Goal: Find specific page/section: Find specific page/section

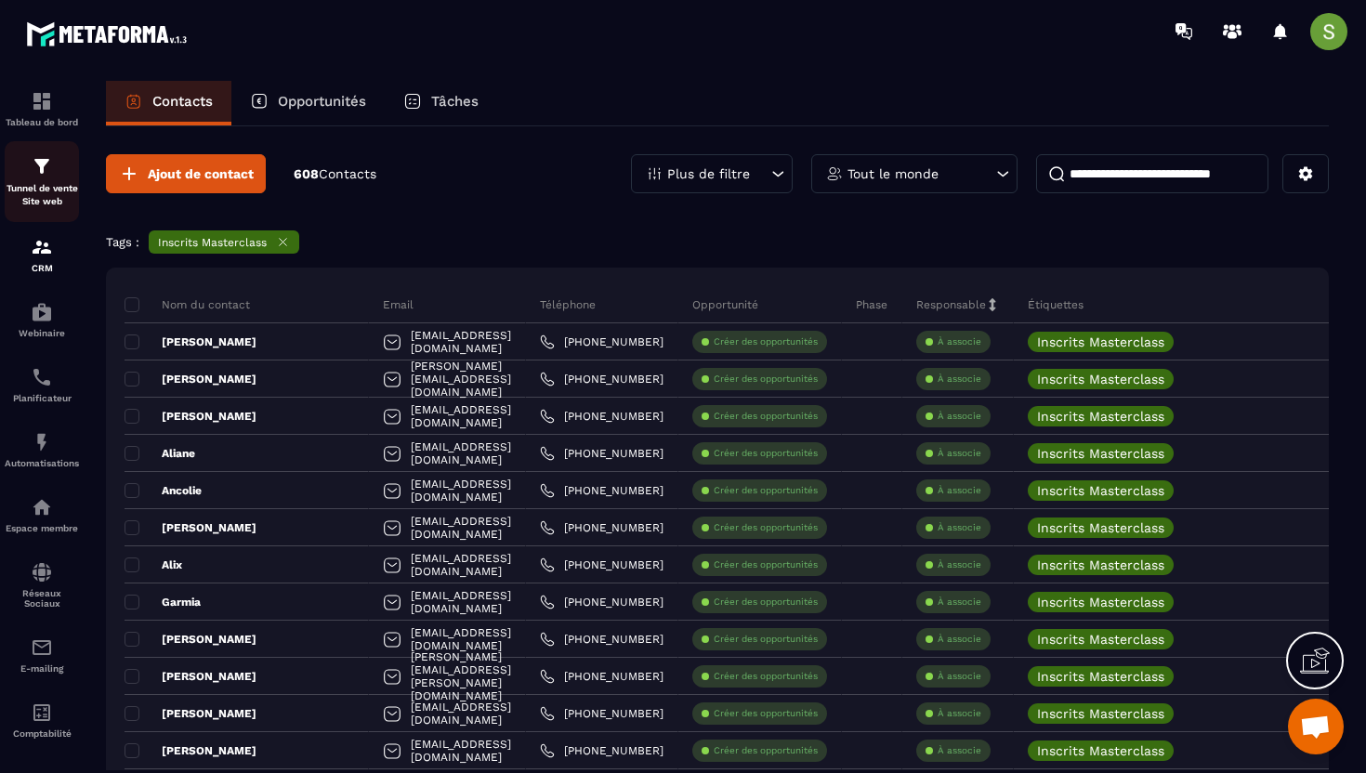
click at [46, 181] on div "Tunnel de vente Site web" at bounding box center [42, 181] width 74 height 53
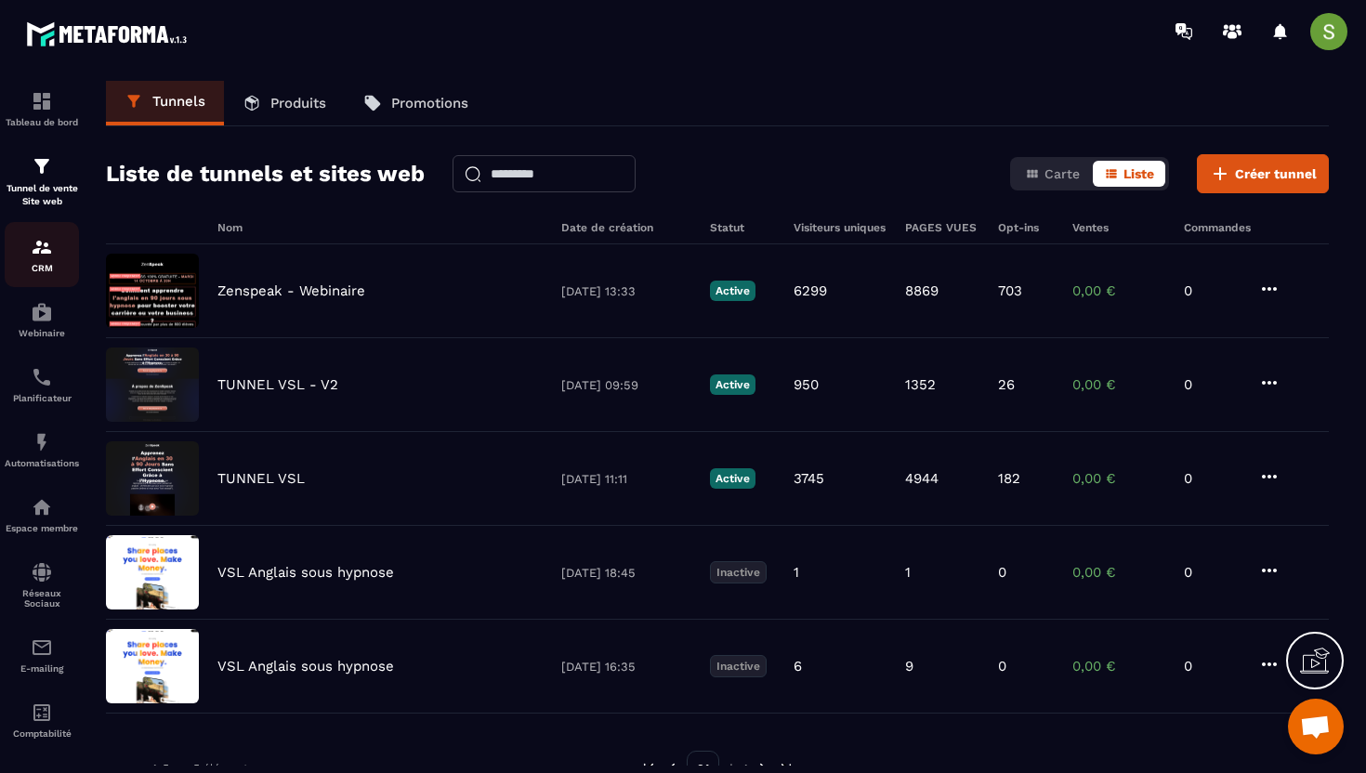
click at [38, 247] on img at bounding box center [42, 247] width 22 height 22
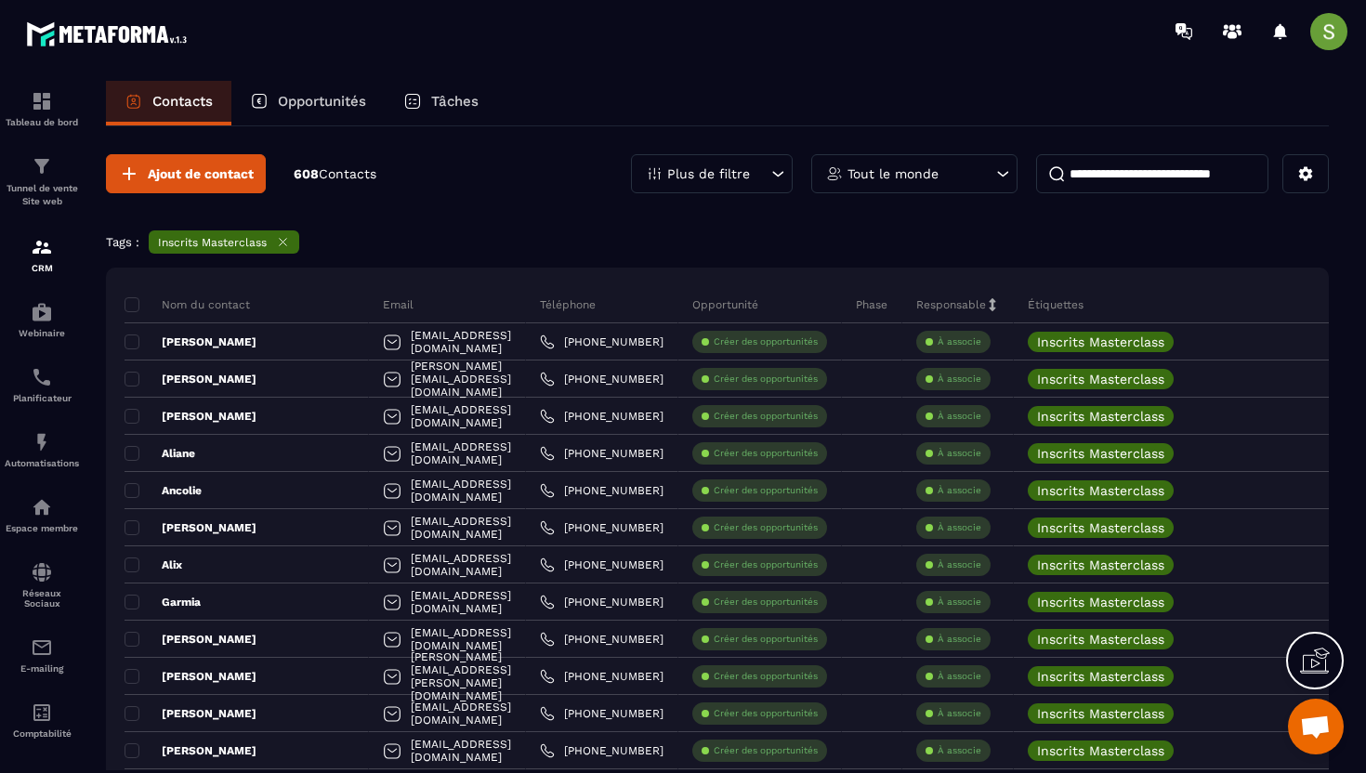
click at [284, 248] on icon at bounding box center [283, 242] width 14 height 14
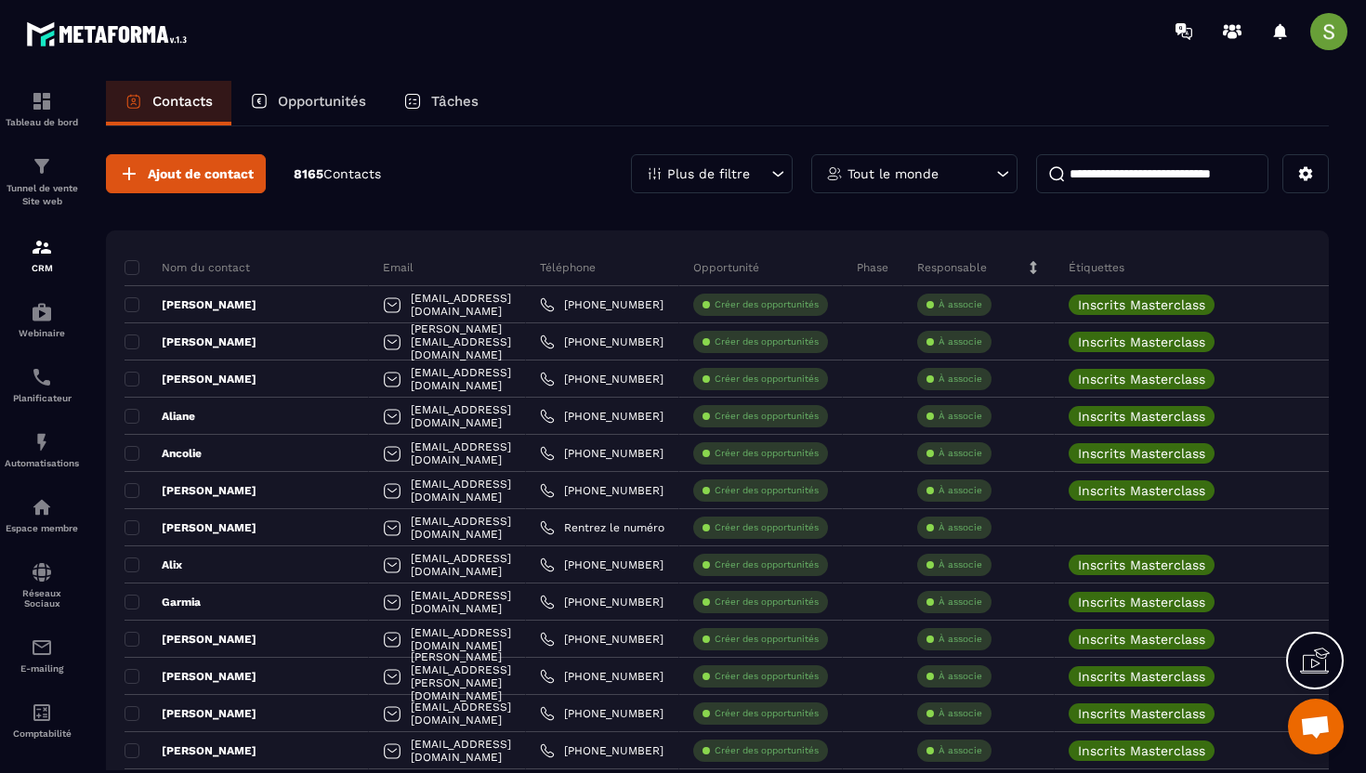
click at [764, 165] on div "Plus de filtre" at bounding box center [712, 173] width 162 height 39
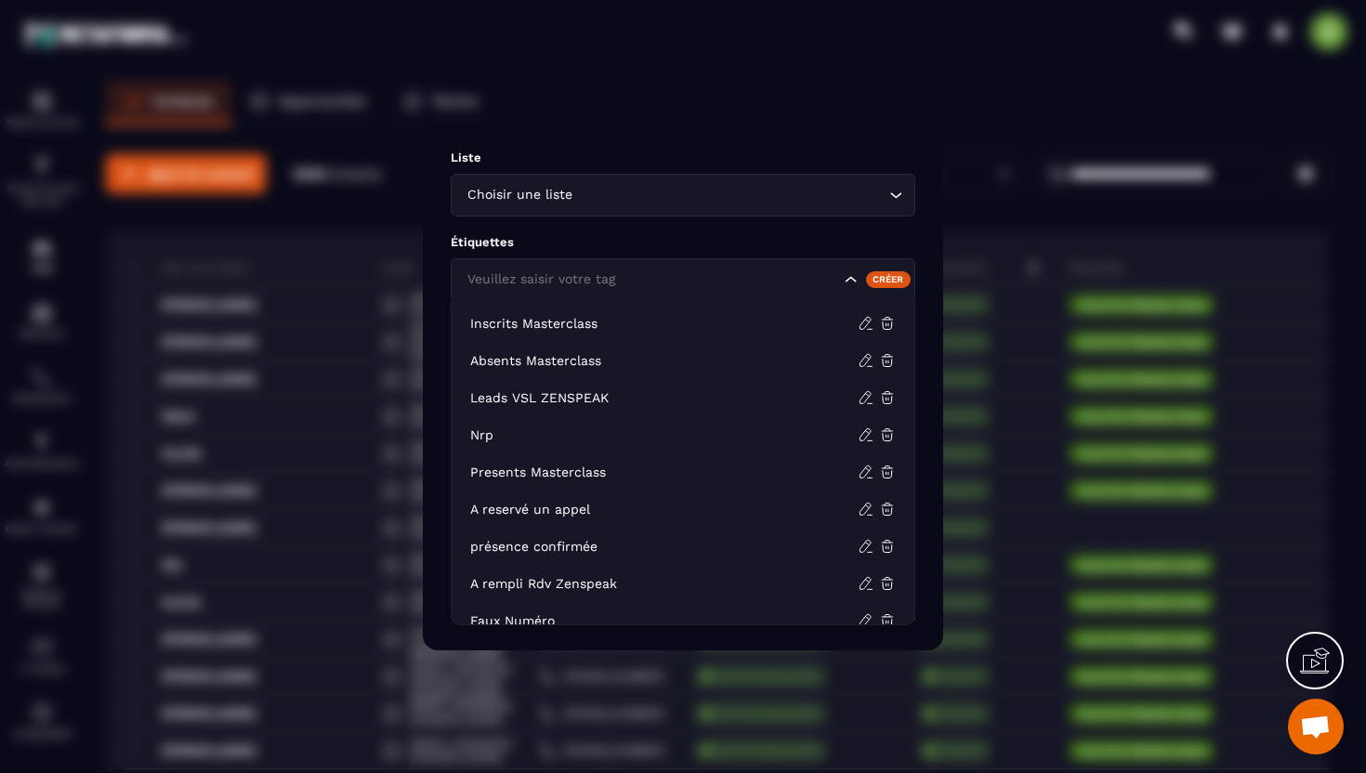
click at [632, 286] on input "Search for option" at bounding box center [651, 280] width 377 height 20
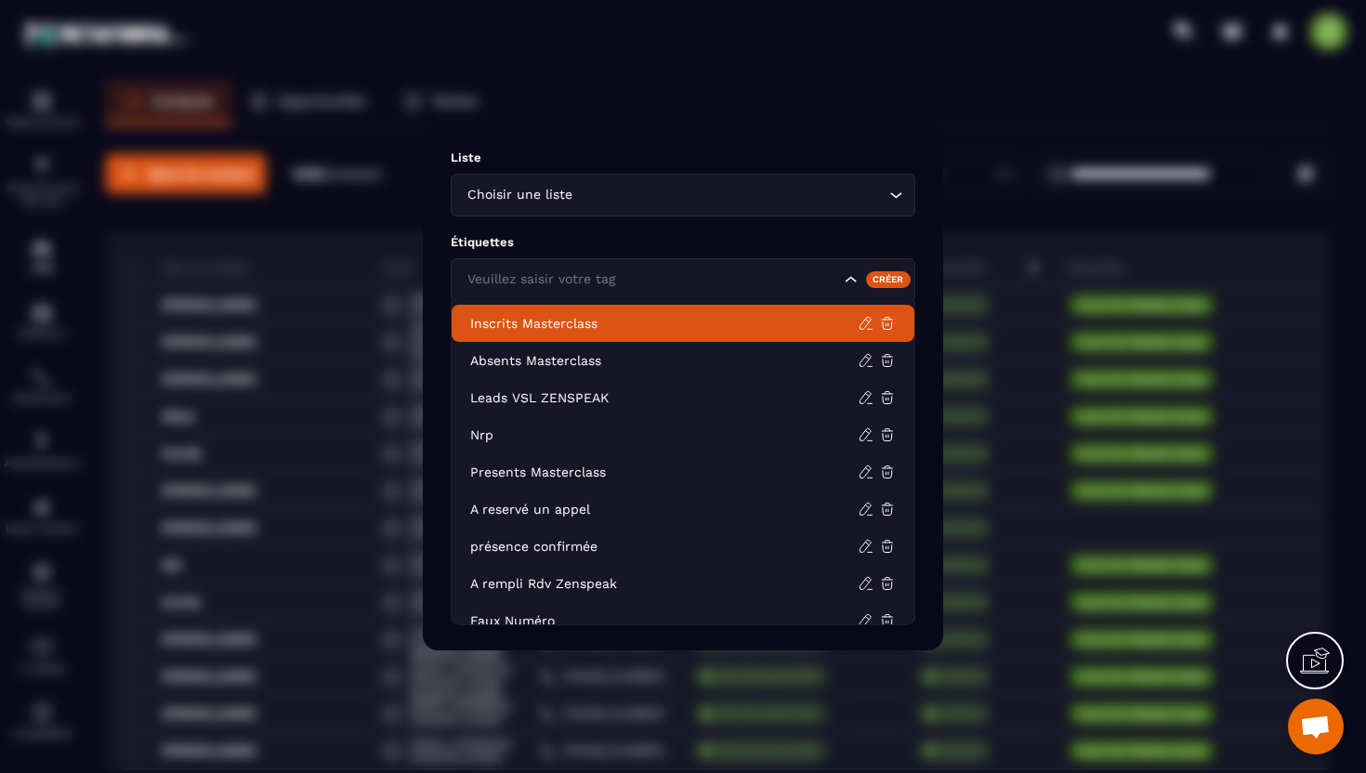
click at [569, 333] on li "Inscrits Masterclass" at bounding box center [683, 323] width 463 height 37
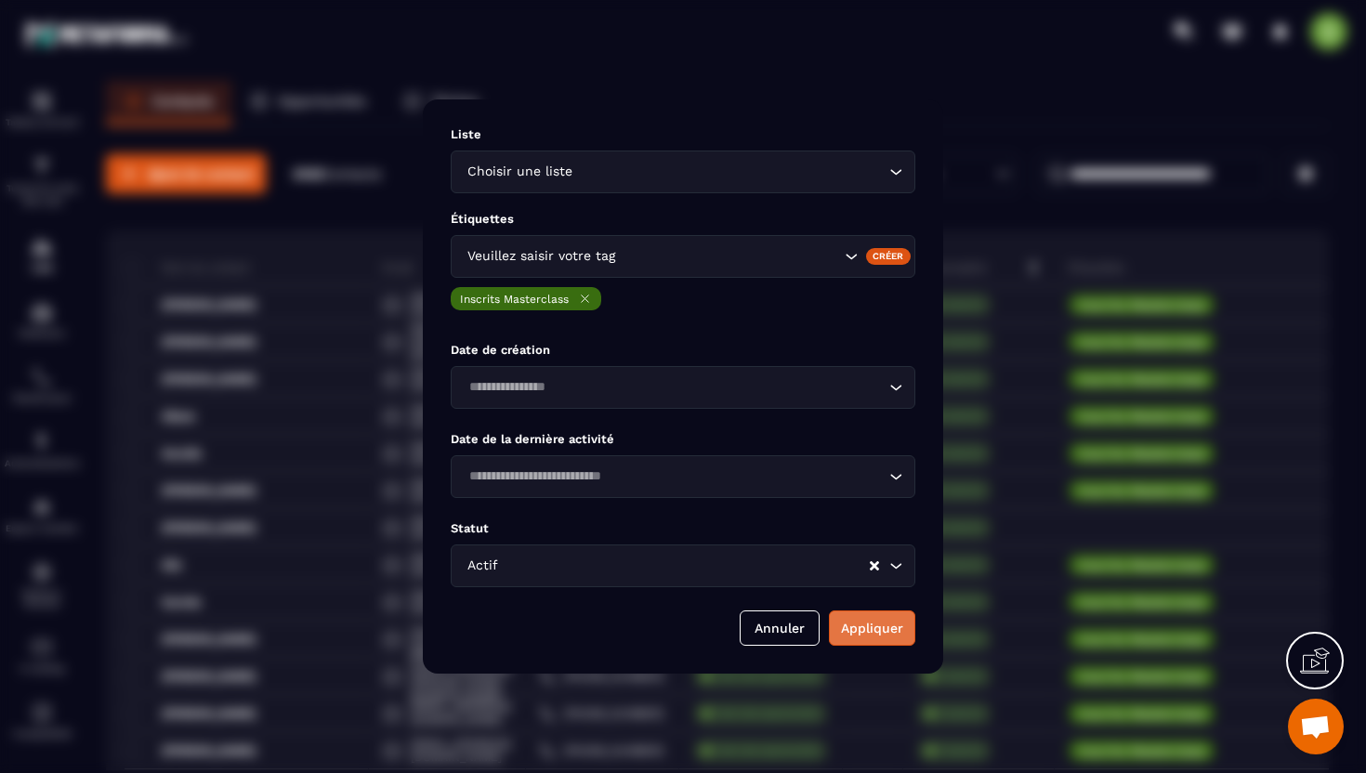
click at [874, 625] on button "Appliquer" at bounding box center [872, 628] width 86 height 35
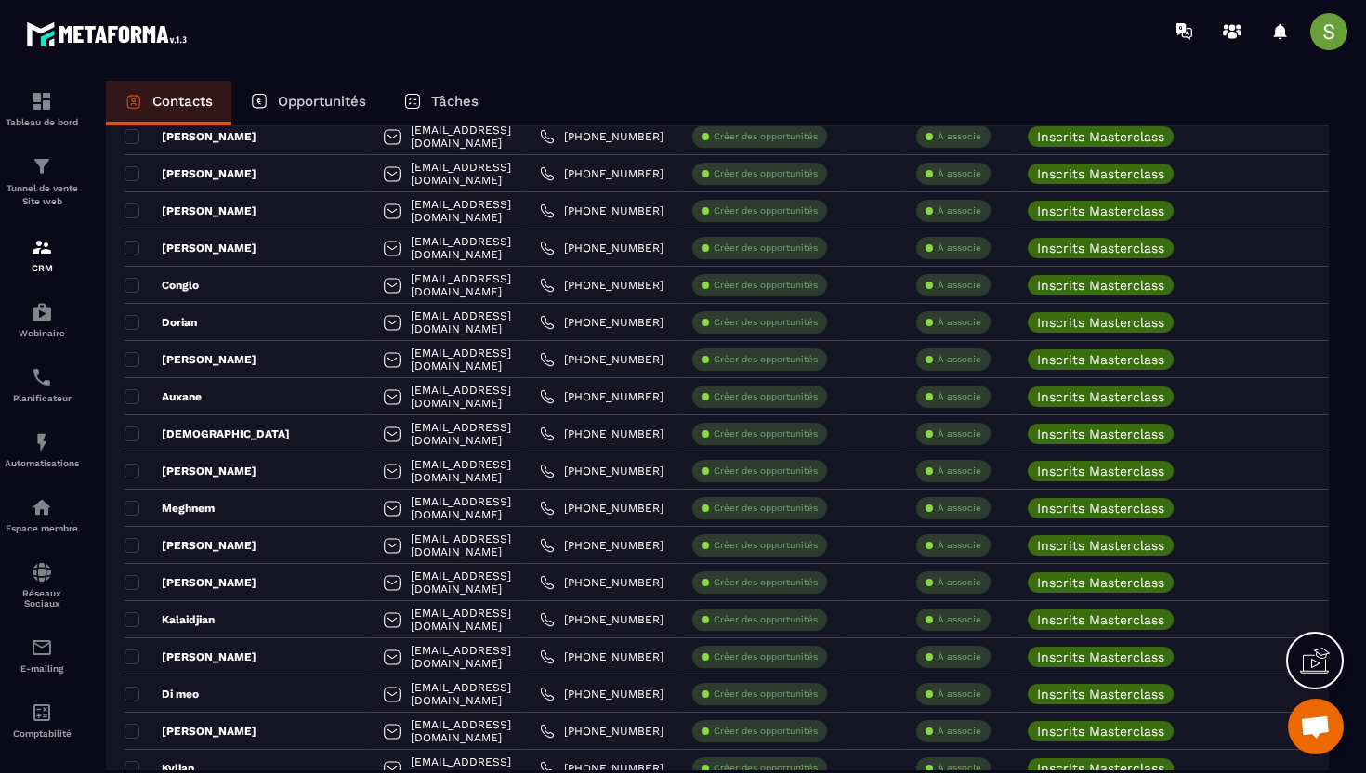
scroll to position [1719, 0]
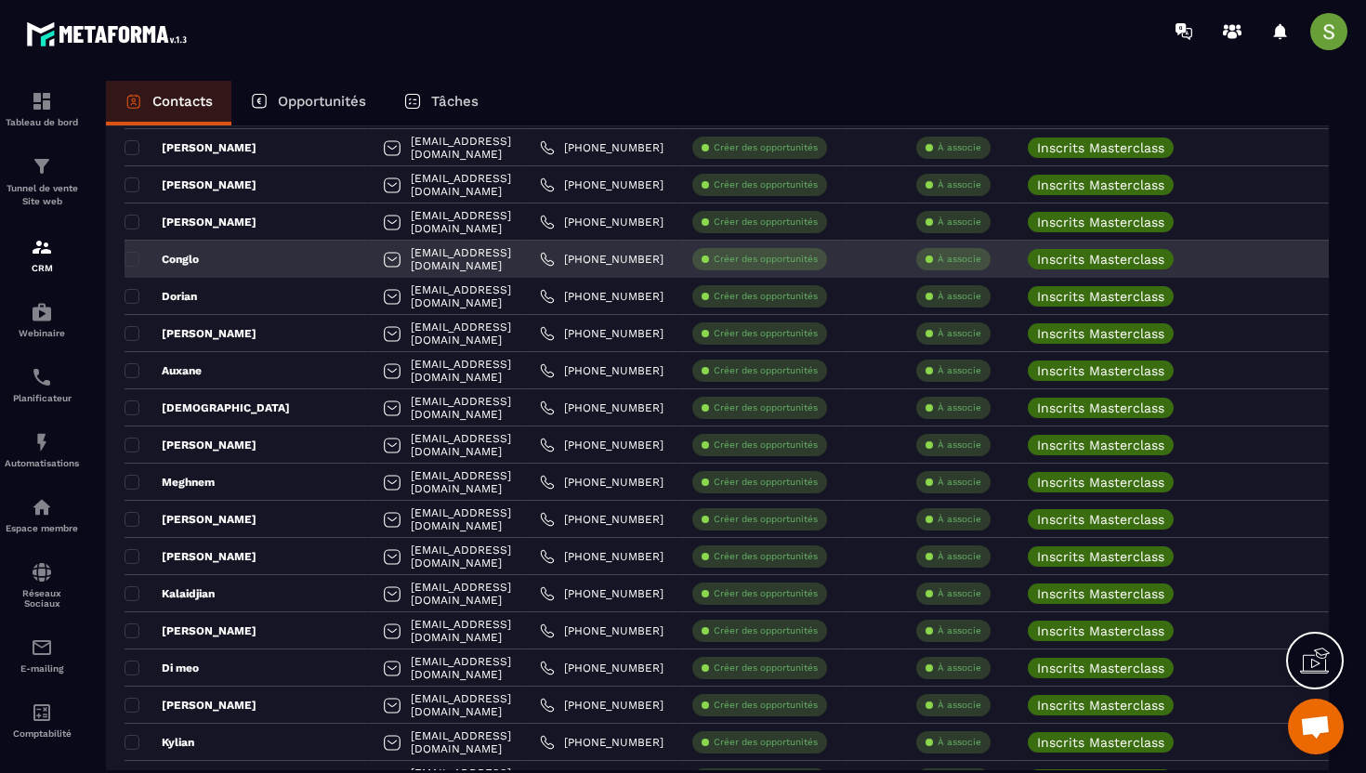
click at [208, 257] on div "Conglo" at bounding box center [247, 259] width 244 height 37
